Goal: Task Accomplishment & Management: Use online tool/utility

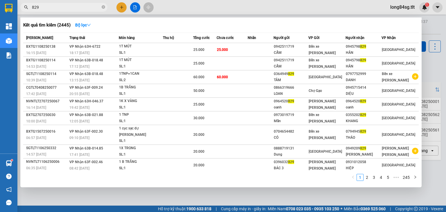
drag, startPoint x: 0, startPoint y: 0, endPoint x: 431, endPoint y: 67, distance: 436.2
click at [432, 66] on div at bounding box center [223, 106] width 446 height 212
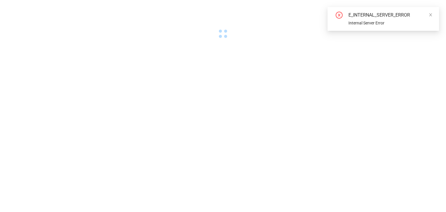
drag, startPoint x: 432, startPoint y: 14, endPoint x: 420, endPoint y: 7, distance: 13.8
click at [432, 14] on icon "close" at bounding box center [430, 15] width 4 height 4
click at [265, 48] on body "E_INTERNAL_SERVER_ERROR Internal Server Error" at bounding box center [223, 106] width 446 height 212
click at [430, 16] on icon "close" at bounding box center [430, 15] width 4 height 4
click at [431, 16] on icon "close" at bounding box center [430, 15] width 4 height 4
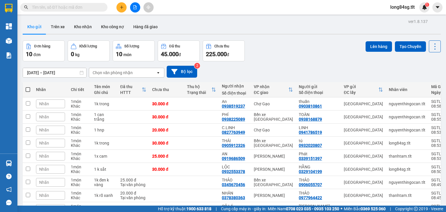
click at [55, 8] on input "text" at bounding box center [66, 7] width 69 height 6
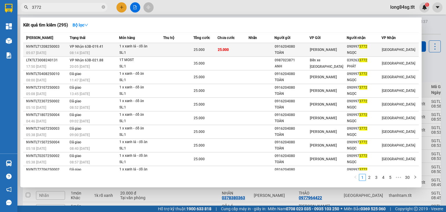
type input "3772"
click at [231, 49] on td "25.000" at bounding box center [232, 50] width 31 height 14
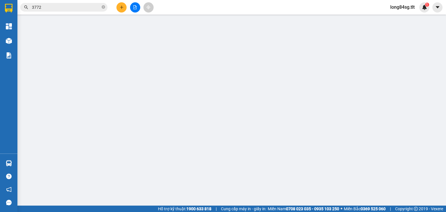
type input "0916204080"
type input "TOÀN"
type input "0909973772"
type input "NGỌC"
type input "25.000"
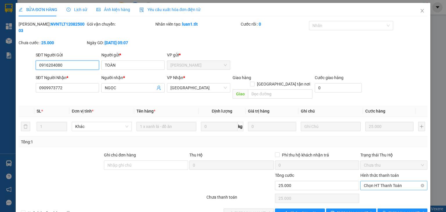
click at [380, 181] on span "Chọn HT Thanh Toán" at bounding box center [394, 185] width 60 height 9
click at [368, 181] on div "Tại văn phòng" at bounding box center [391, 184] width 60 height 6
type input "0"
click at [236, 210] on span "[PERSON_NAME] và Giao hàng" at bounding box center [263, 213] width 56 height 6
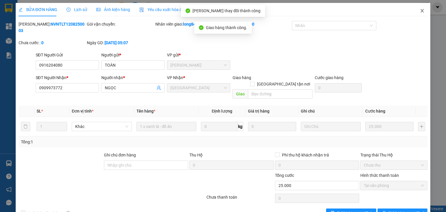
click at [420, 10] on icon "close" at bounding box center [422, 10] width 5 height 5
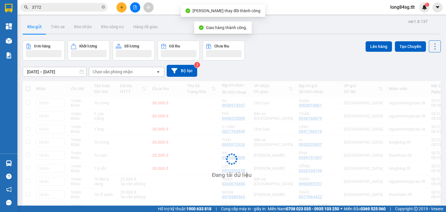
click at [59, 5] on input "3772" at bounding box center [66, 7] width 69 height 6
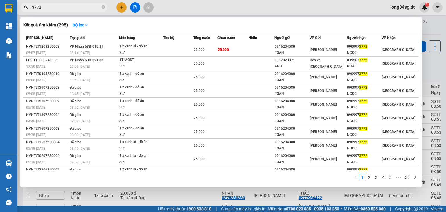
click at [49, 7] on input "3772" at bounding box center [66, 7] width 69 height 6
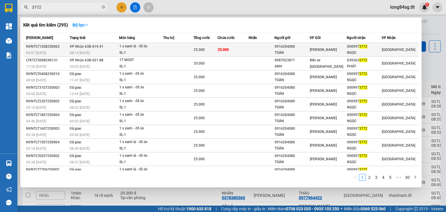
click at [172, 54] on td at bounding box center [178, 50] width 30 height 14
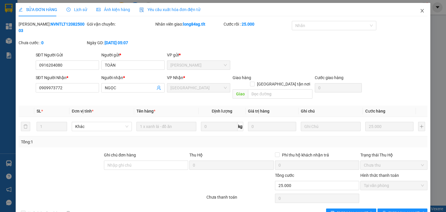
click at [415, 9] on span "Close" at bounding box center [422, 11] width 16 height 16
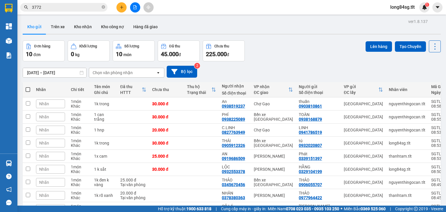
click at [43, 4] on input "3772" at bounding box center [66, 7] width 69 height 6
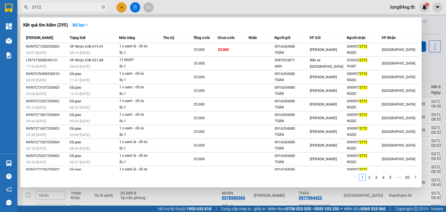
click at [438, 51] on div at bounding box center [223, 106] width 446 height 212
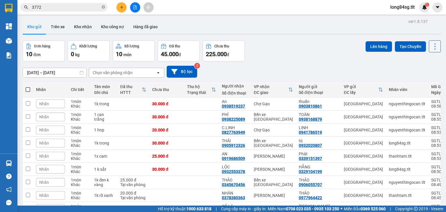
click at [429, 42] on button at bounding box center [435, 46] width 12 height 12
click at [416, 82] on span "Làm mới" at bounding box center [423, 83] width 16 height 6
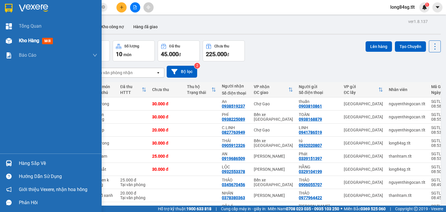
click at [0, 47] on div "Kho hàng mới" at bounding box center [51, 40] width 102 height 15
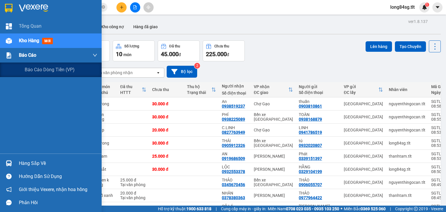
click at [11, 48] on div "Báo cáo" at bounding box center [51, 55] width 102 height 15
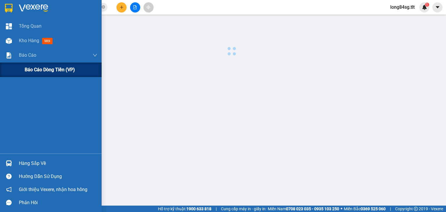
drag, startPoint x: 12, startPoint y: 48, endPoint x: 86, endPoint y: 67, distance: 76.5
click at [12, 48] on div "Báo cáo" at bounding box center [51, 55] width 102 height 15
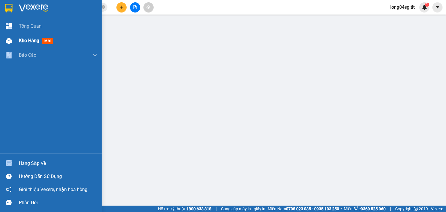
click at [6, 41] on img at bounding box center [9, 41] width 6 height 6
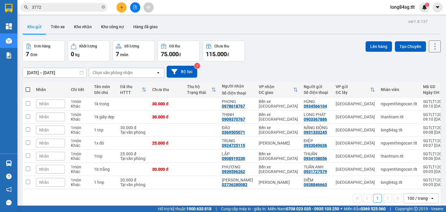
click at [432, 50] on icon at bounding box center [435, 46] width 8 height 8
click at [422, 84] on span "Làm mới" at bounding box center [423, 83] width 16 height 6
click at [25, 87] on th at bounding box center [28, 89] width 10 height 15
click at [30, 90] on th at bounding box center [28, 89] width 10 height 15
click at [29, 90] on span at bounding box center [28, 89] width 5 height 5
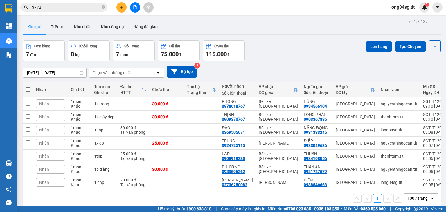
click at [28, 87] on input "checkbox" at bounding box center [28, 87] width 0 height 0
checkbox input "true"
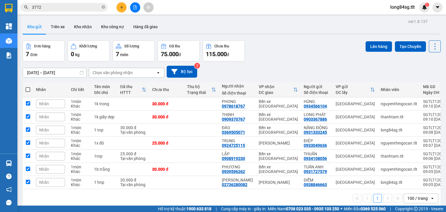
checkbox input "true"
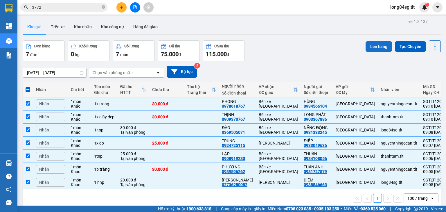
click at [382, 41] on button "Lên hàng" at bounding box center [378, 46] width 26 height 10
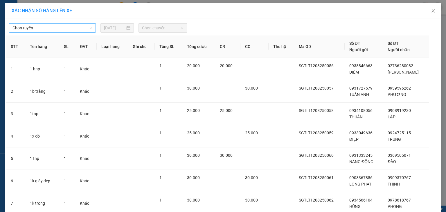
click at [75, 26] on span "Chọn tuyến" at bounding box center [52, 28] width 80 height 9
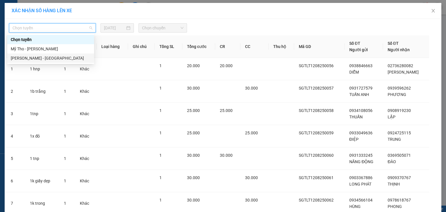
click at [31, 55] on div "[PERSON_NAME] - [GEOGRAPHIC_DATA]" at bounding box center [51, 58] width 80 height 6
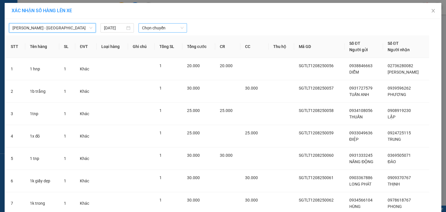
click at [165, 31] on div "[GEOGRAPHIC_DATA] - [GEOGRAPHIC_DATA][PERSON_NAME] - [GEOGRAPHIC_DATA] Tho [DAT…" at bounding box center [223, 134] width 437 height 231
click at [170, 29] on span "Chọn chuyến" at bounding box center [163, 28] width 42 height 9
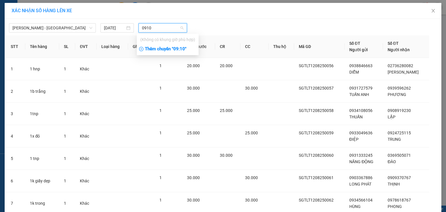
type input "0910"
click at [157, 49] on div "Thêm chuyến " 09:10 "" at bounding box center [168, 49] width 62 height 10
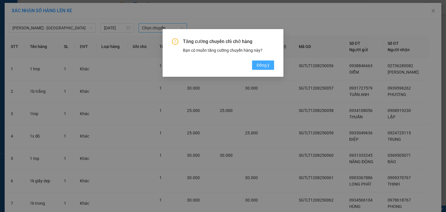
click at [266, 69] on button "Đồng ý" at bounding box center [263, 64] width 22 height 9
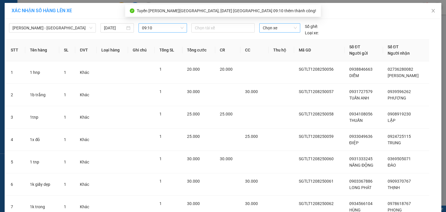
click at [283, 26] on span "Chọn xe" at bounding box center [280, 28] width 34 height 9
type input "192"
click at [275, 44] on div "Thêm xe" at bounding box center [277, 49] width 41 height 10
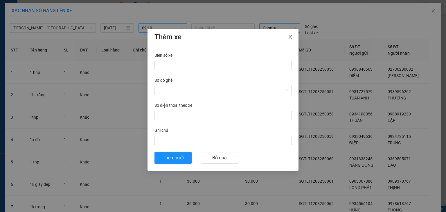
click at [294, 33] on span "Close" at bounding box center [290, 37] width 16 height 16
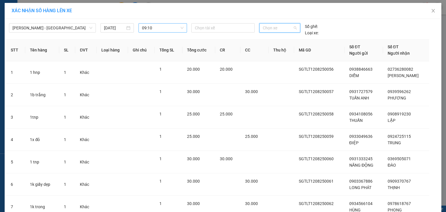
click at [273, 28] on span "Chọn xe" at bounding box center [280, 28] width 34 height 9
type input "192"
click at [274, 35] on div "63B-021.92" at bounding box center [277, 39] width 41 height 9
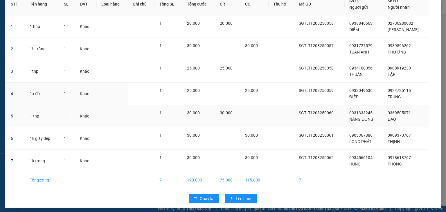
scroll to position [44, 0]
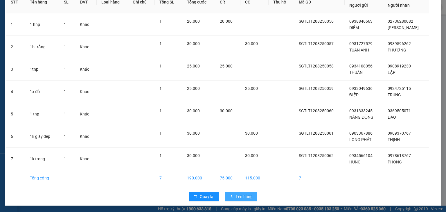
drag, startPoint x: 248, startPoint y: 198, endPoint x: 244, endPoint y: 201, distance: 5.0
click at [250, 197] on span "Lên hàng" at bounding box center [244, 196] width 17 height 6
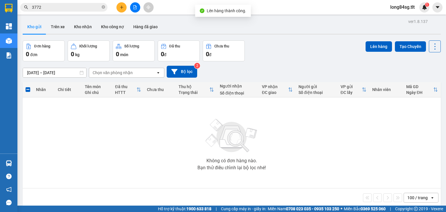
click at [441, 51] on main "ver 1.8.137 Kho gửi Trên xe Kho nhận Kho công nợ Hàng đã giao Đơn hàng 0 đơn Kh…" at bounding box center [223, 102] width 446 height 205
click at [428, 52] on div "Lên hàng Tạo Chuyến" at bounding box center [402, 50] width 75 height 21
click at [436, 49] on button at bounding box center [435, 46] width 12 height 12
click at [415, 82] on span "Làm mới" at bounding box center [423, 83] width 16 height 6
click at [134, 5] on icon "file-add" at bounding box center [135, 7] width 4 height 4
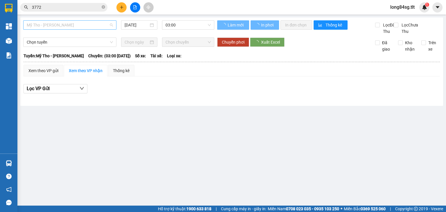
click at [64, 24] on span "Mỹ Tho - [PERSON_NAME]" at bounding box center [70, 25] width 86 height 9
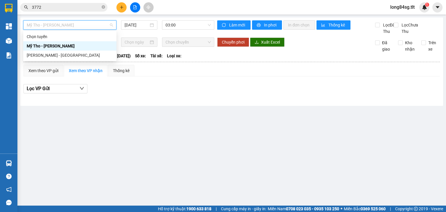
drag, startPoint x: 53, startPoint y: 49, endPoint x: 51, endPoint y: 51, distance: 3.3
click at [52, 51] on div "Chọn tuyến Mỹ Tho - [GEOGRAPHIC_DATA][PERSON_NAME] Minh - [GEOGRAPHIC_DATA]" at bounding box center [69, 46] width 93 height 28
click at [51, 53] on div "[PERSON_NAME] - [GEOGRAPHIC_DATA]" at bounding box center [70, 55] width 86 height 6
type input "[DATE]"
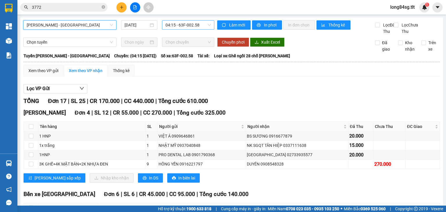
click at [188, 28] on span "04:15 - 63F-002.58" at bounding box center [188, 25] width 46 height 9
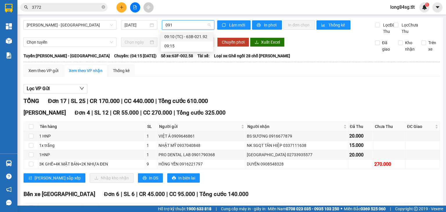
type input "0910"
click at [191, 38] on div "09:10 (TC) - 63B-021.92" at bounding box center [186, 36] width 45 height 6
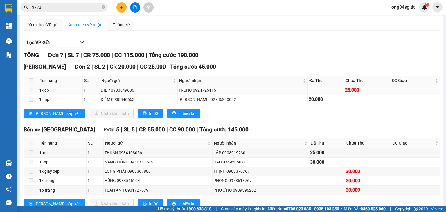
scroll to position [46, 0]
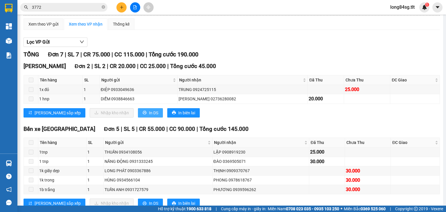
click at [120, 116] on div "Cao Tốc Đơn 2 | SL 2 | CR 20.000 | CC 25.000 | Tổng cước 45.000 Tên hàng SL Ngư…" at bounding box center [232, 92] width 416 height 60
click at [143, 114] on icon "printer" at bounding box center [145, 112] width 4 height 4
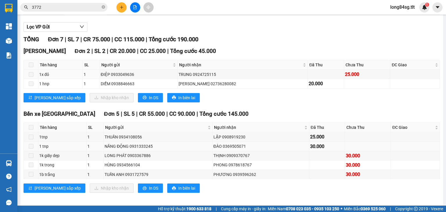
scroll to position [71, 0]
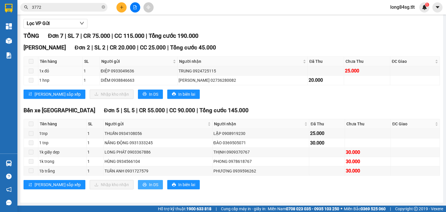
click at [149, 182] on span "In DS" at bounding box center [153, 184] width 9 height 6
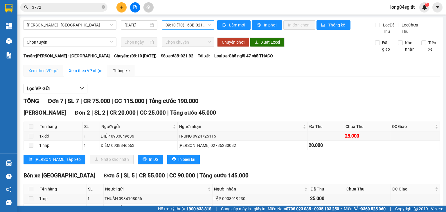
click at [43, 76] on div "Xem theo VP gửi" at bounding box center [44, 71] width 40 height 12
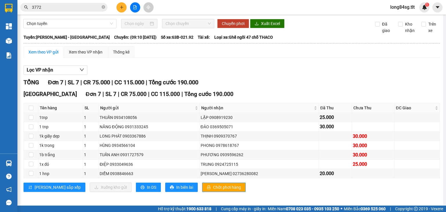
scroll to position [27, 0]
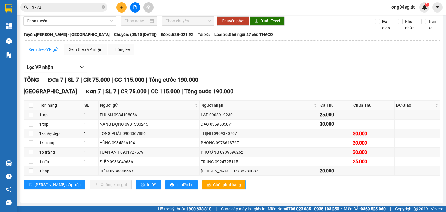
click at [213, 186] on span "Chốt phơi hàng" at bounding box center [227, 184] width 28 height 6
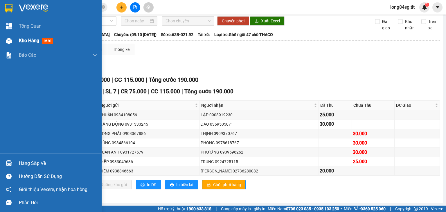
click at [11, 42] on img at bounding box center [9, 41] width 6 height 6
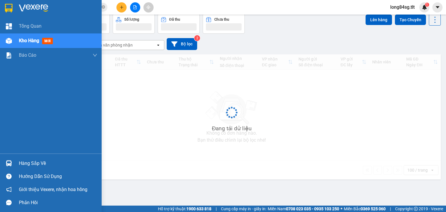
click at [12, 42] on img at bounding box center [9, 41] width 6 height 6
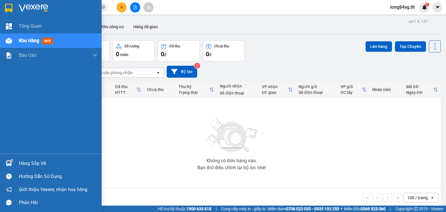
drag, startPoint x: 12, startPoint y: 42, endPoint x: 36, endPoint y: 3, distance: 45.3
drag, startPoint x: 36, startPoint y: 3, endPoint x: 161, endPoint y: 129, distance: 178.0
click at [170, 139] on div "Không có đơn hàng nào. Bạn thử điều chỉnh lại bộ lọc nhé!" at bounding box center [232, 142] width 412 height 87
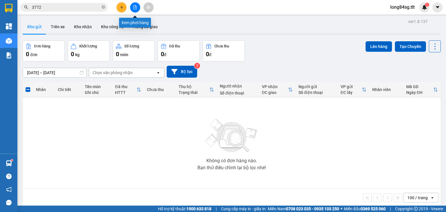
click at [131, 6] on button at bounding box center [135, 7] width 10 height 10
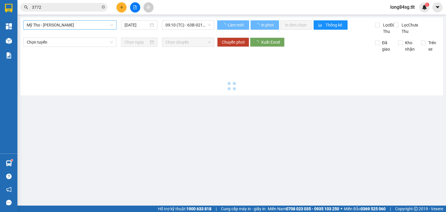
drag, startPoint x: 95, startPoint y: 23, endPoint x: 80, endPoint y: 26, distance: 15.7
click at [92, 24] on span "Mỹ Tho - [PERSON_NAME]" at bounding box center [70, 25] width 86 height 9
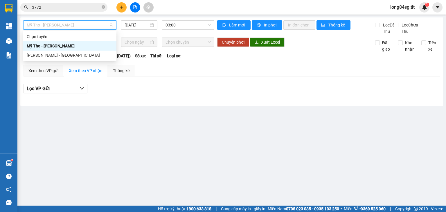
drag, startPoint x: 57, startPoint y: 50, endPoint x: 57, endPoint y: 55, distance: 4.7
click at [57, 51] on div "[PERSON_NAME] - [GEOGRAPHIC_DATA]" at bounding box center [69, 55] width 93 height 9
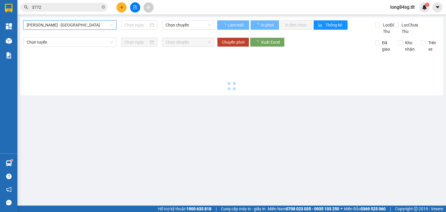
type input "[DATE]"
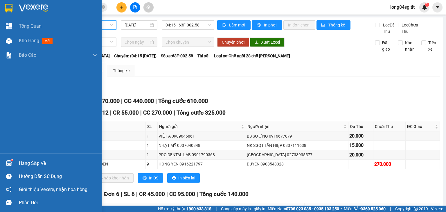
click at [9, 157] on div "Hàng sắp về" at bounding box center [51, 162] width 102 height 13
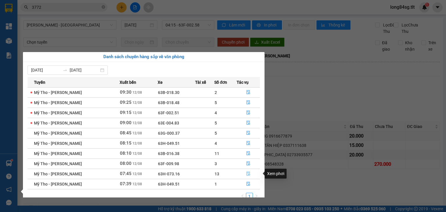
click at [248, 175] on icon "file-done" at bounding box center [247, 174] width 3 height 4
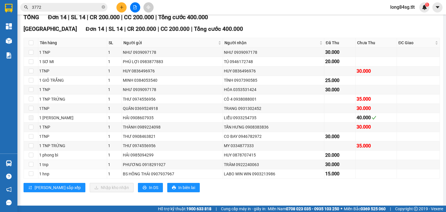
scroll to position [92, 0]
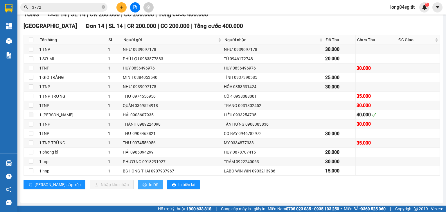
click at [138, 183] on button "In DS" at bounding box center [150, 184] width 25 height 9
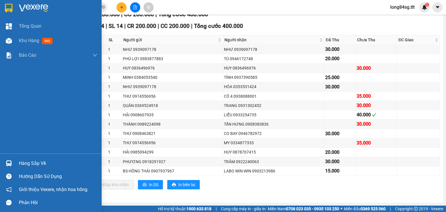
click at [23, 174] on div "Hướng dẫn sử dụng" at bounding box center [58, 176] width 78 height 9
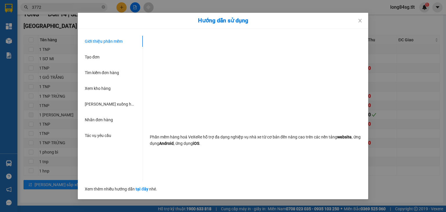
click at [27, 167] on div "Hướng dẫn sử dụng Giới thiệu phần mềm Tạo đơn Tìm kiếm đơn hàng Xem kho hàng Lê…" at bounding box center [223, 106] width 446 height 212
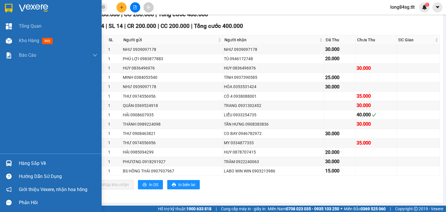
click at [14, 167] on div "Hàng sắp về" at bounding box center [51, 162] width 102 height 13
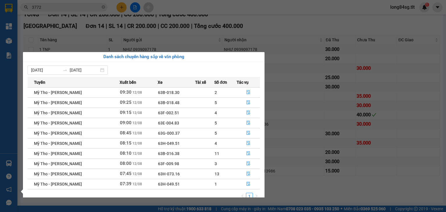
click at [342, 183] on section "Kết quả tìm kiếm ( 295 ) Bộ lọc Mã ĐH Trạng thái Món hàng Thu hộ Tổng cước Chưa…" at bounding box center [223, 106] width 446 height 212
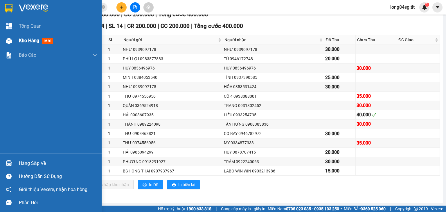
click at [26, 44] on div "Kho hàng mới" at bounding box center [37, 40] width 36 height 7
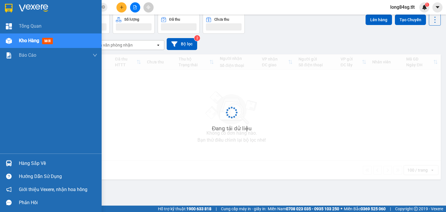
scroll to position [27, 0]
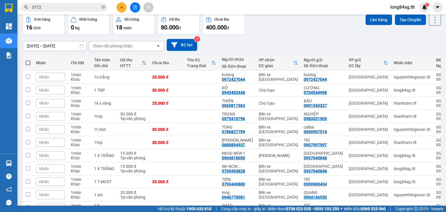
click at [29, 61] on span at bounding box center [28, 62] width 5 height 5
click at [28, 60] on input "checkbox" at bounding box center [28, 60] width 0 height 0
checkbox input "true"
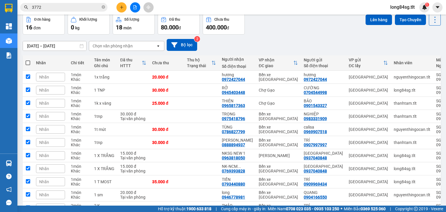
checkbox input "true"
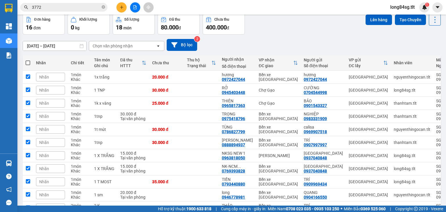
checkbox input "true"
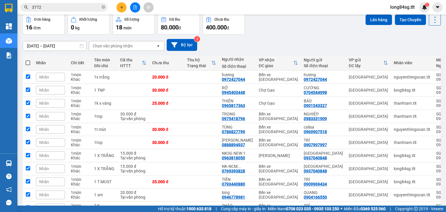
checkbox input "true"
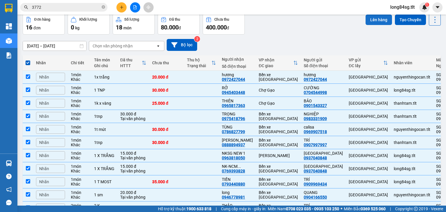
click at [377, 18] on button "Lên hàng" at bounding box center [378, 20] width 26 height 10
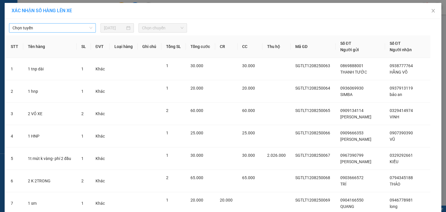
click at [54, 28] on span "Chọn tuyến" at bounding box center [52, 28] width 80 height 9
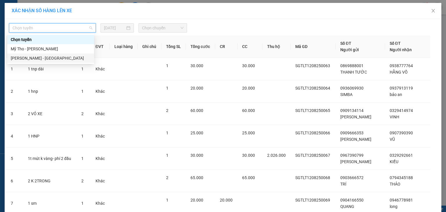
click at [32, 56] on div "[PERSON_NAME] - [GEOGRAPHIC_DATA]" at bounding box center [51, 58] width 80 height 6
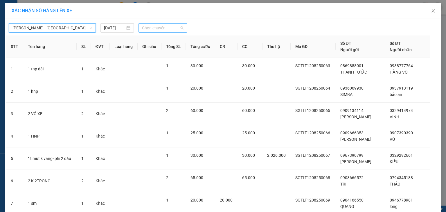
click at [173, 28] on span "Chọn chuyến" at bounding box center [163, 28] width 42 height 9
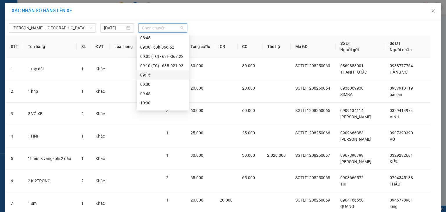
scroll to position [186, 0]
click at [151, 73] on div "09:15" at bounding box center [163, 76] width 52 height 9
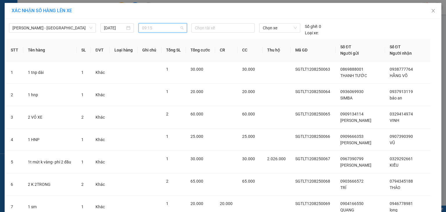
click at [173, 26] on span "09:15" at bounding box center [163, 28] width 42 height 9
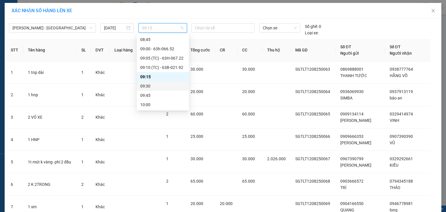
click at [153, 85] on div "09:30" at bounding box center [162, 86] width 45 height 6
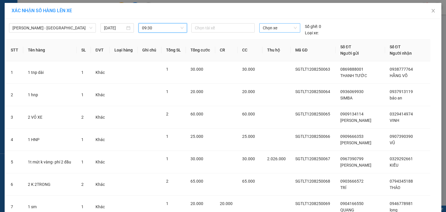
click at [282, 28] on span "Chọn xe" at bounding box center [280, 28] width 34 height 9
type input "741"
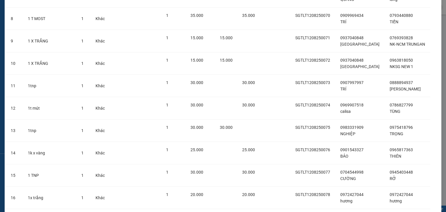
scroll to position [232, 0]
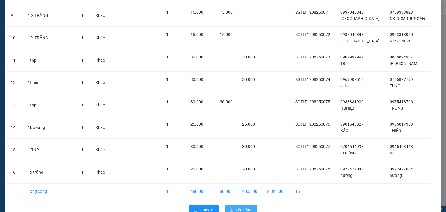
click at [245, 208] on span "Lên hàng" at bounding box center [244, 209] width 17 height 6
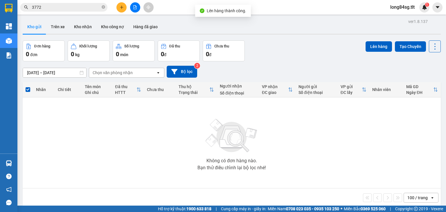
drag, startPoint x: 134, startPoint y: 5, endPoint x: 96, endPoint y: 13, distance: 38.6
click at [134, 6] on icon "file-add" at bounding box center [135, 7] width 4 height 4
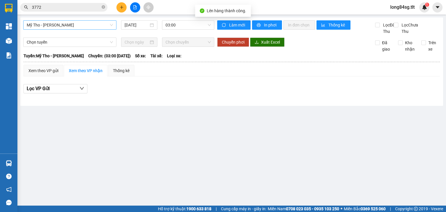
click at [64, 27] on span "Mỹ Tho - [PERSON_NAME]" at bounding box center [70, 25] width 86 height 9
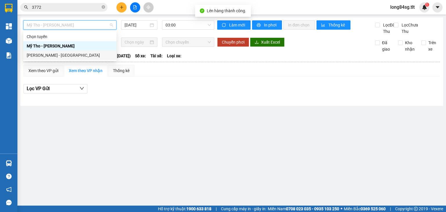
click at [46, 58] on div "[PERSON_NAME] - [GEOGRAPHIC_DATA]" at bounding box center [70, 55] width 86 height 6
type input "[DATE]"
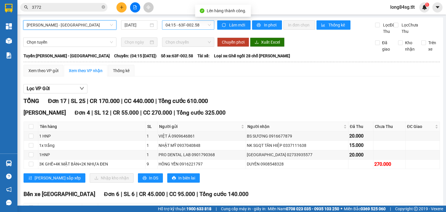
click at [179, 24] on span "04:15 - 63F-002.58" at bounding box center [188, 25] width 46 height 9
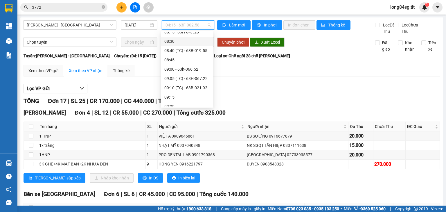
scroll to position [186, 0]
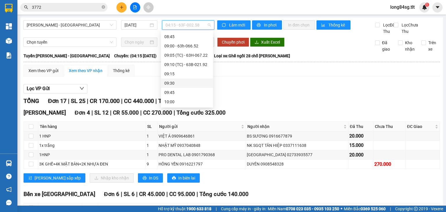
click at [184, 82] on div "09:30" at bounding box center [186, 83] width 45 height 6
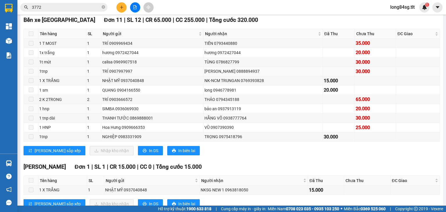
scroll to position [93, 0]
drag, startPoint x: 122, startPoint y: 160, endPoint x: 124, endPoint y: 157, distance: 3.0
click at [138, 155] on button "In DS" at bounding box center [150, 149] width 25 height 9
drag, startPoint x: 125, startPoint y: 155, endPoint x: 128, endPoint y: 153, distance: 3.9
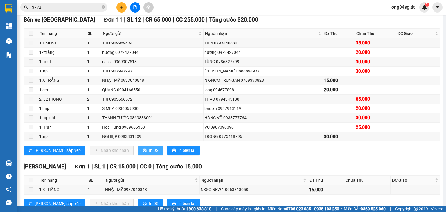
click at [149, 153] on span "In DS" at bounding box center [153, 150] width 9 height 6
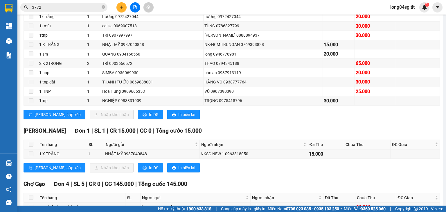
scroll to position [163, 0]
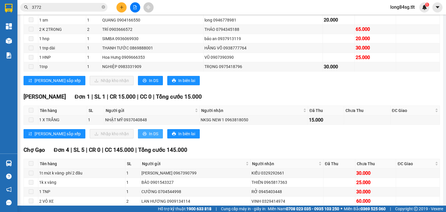
click at [149, 137] on span "In DS" at bounding box center [153, 133] width 9 height 6
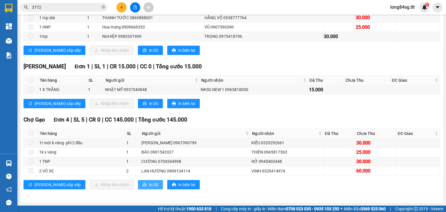
click at [138, 182] on button "In DS" at bounding box center [150, 184] width 25 height 9
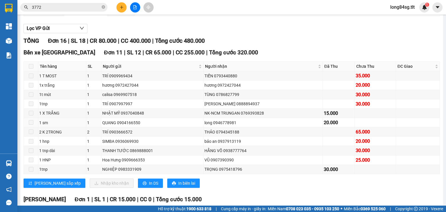
scroll to position [12, 0]
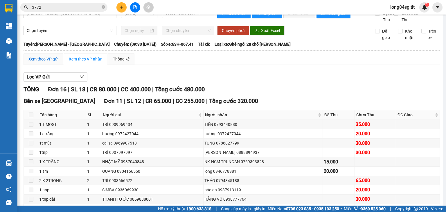
click at [48, 62] on div "Xem theo VP gửi" at bounding box center [43, 59] width 30 height 6
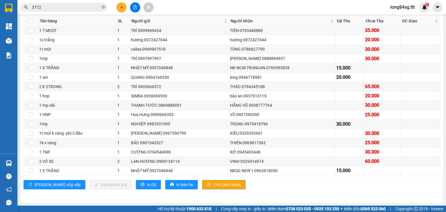
scroll to position [110, 0]
click at [213, 187] on span "Chốt phơi hàng" at bounding box center [227, 184] width 28 height 6
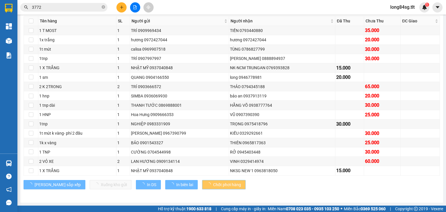
click at [214, 185] on span "Chốt phơi hàng" at bounding box center [227, 184] width 28 height 6
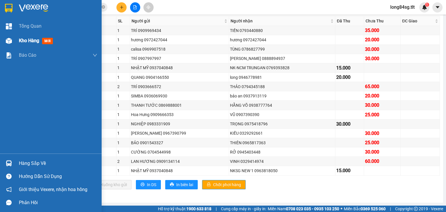
click at [18, 44] on div "Kho hàng mới" at bounding box center [51, 40] width 102 height 15
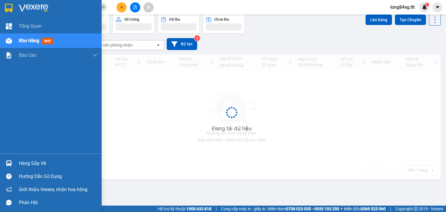
scroll to position [27, 0]
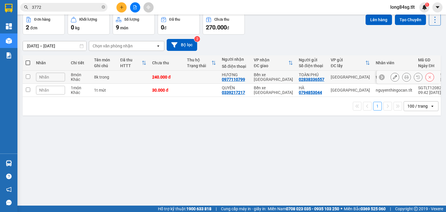
drag, startPoint x: 154, startPoint y: 77, endPoint x: 155, endPoint y: 86, distance: 9.4
click at [153, 77] on div "240.000 đ" at bounding box center [166, 77] width 29 height 5
checkbox input "true"
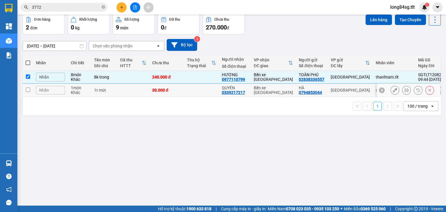
click at [155, 85] on td "30.000 đ" at bounding box center [166, 90] width 35 height 13
checkbox input "true"
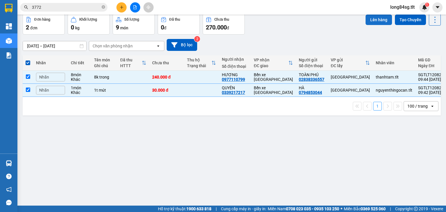
click at [367, 24] on button "Lên hàng" at bounding box center [378, 20] width 26 height 10
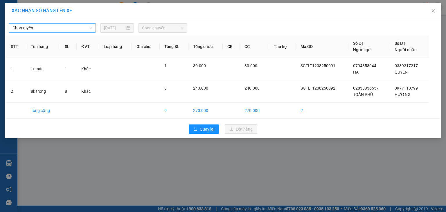
drag, startPoint x: 70, startPoint y: 23, endPoint x: 69, endPoint y: 30, distance: 6.5
click at [70, 24] on span "Chọn tuyến" at bounding box center [52, 28] width 80 height 9
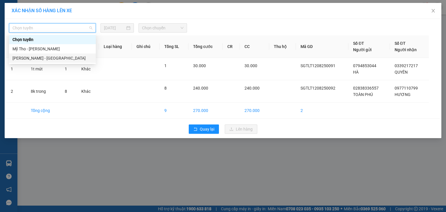
click at [48, 55] on div "[PERSON_NAME] - [GEOGRAPHIC_DATA]" at bounding box center [52, 57] width 87 height 9
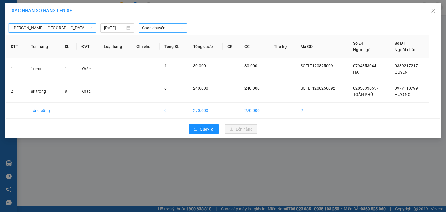
click at [158, 29] on span "Chọn chuyến" at bounding box center [163, 28] width 42 height 9
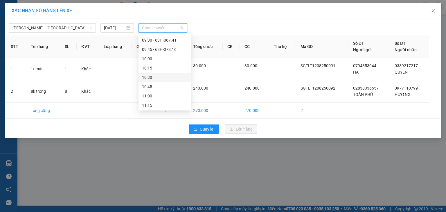
scroll to position [232, 0]
click at [181, 49] on div "09:45 - 63H-073.16" at bounding box center [164, 49] width 45 height 6
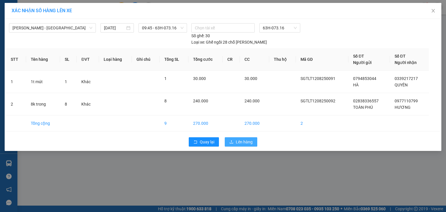
click at [249, 138] on span "Lên hàng" at bounding box center [244, 141] width 17 height 6
